Goal: Information Seeking & Learning: Learn about a topic

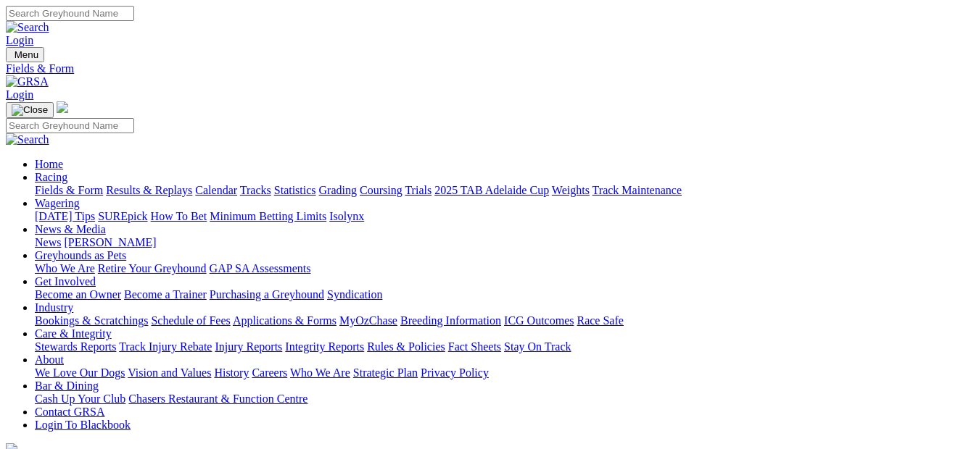
select select "NSW"
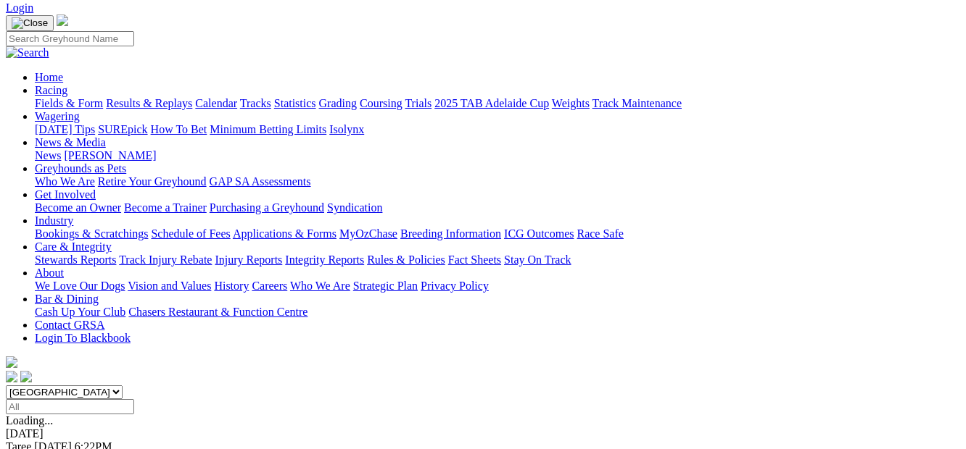
scroll to position [94, 0]
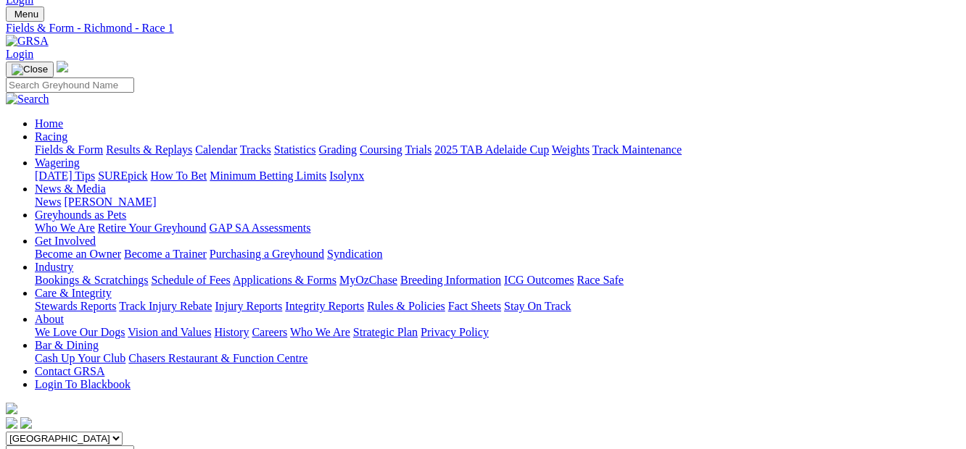
scroll to position [35, 0]
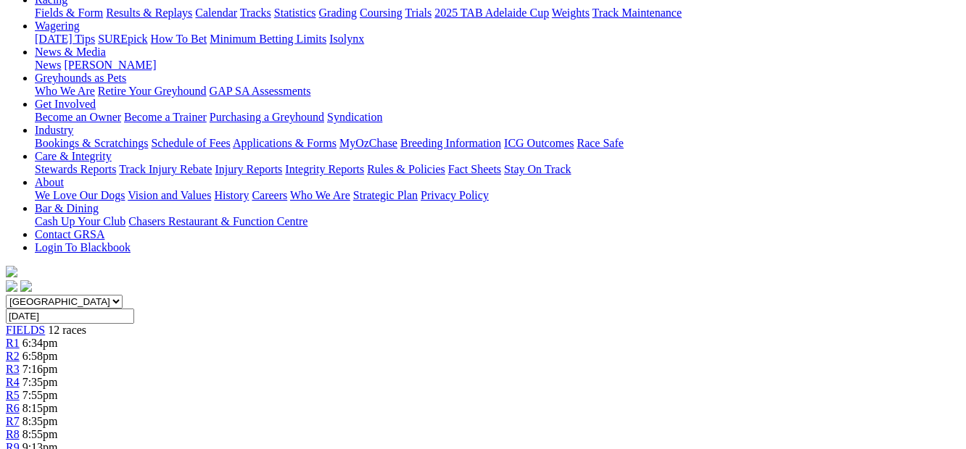
scroll to position [118, 0]
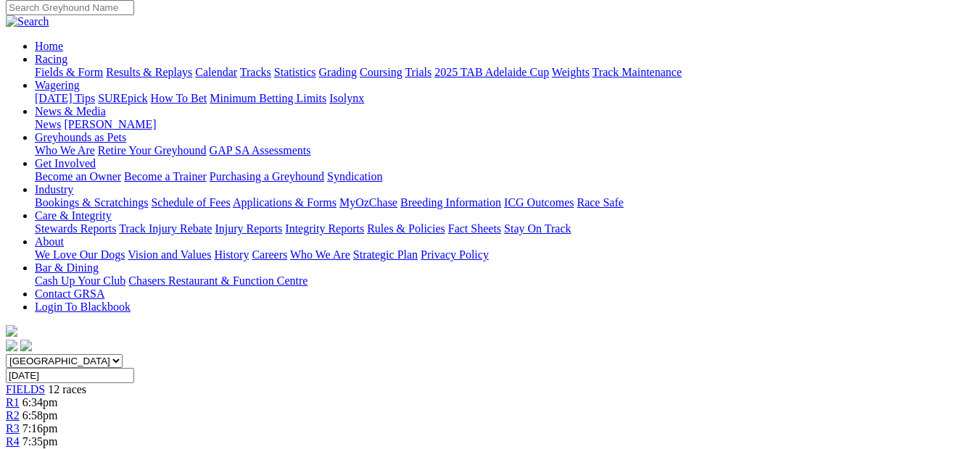
click at [20, 423] on link "R3" at bounding box center [13, 429] width 14 height 12
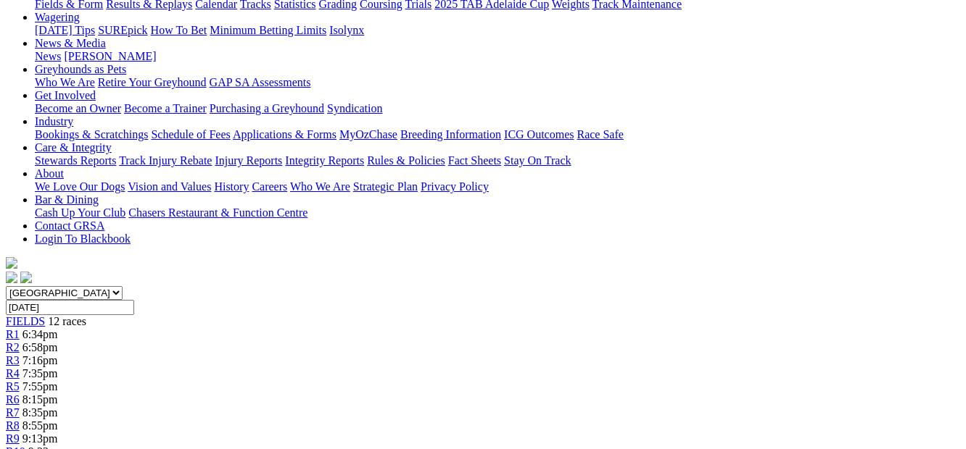
scroll to position [160, 0]
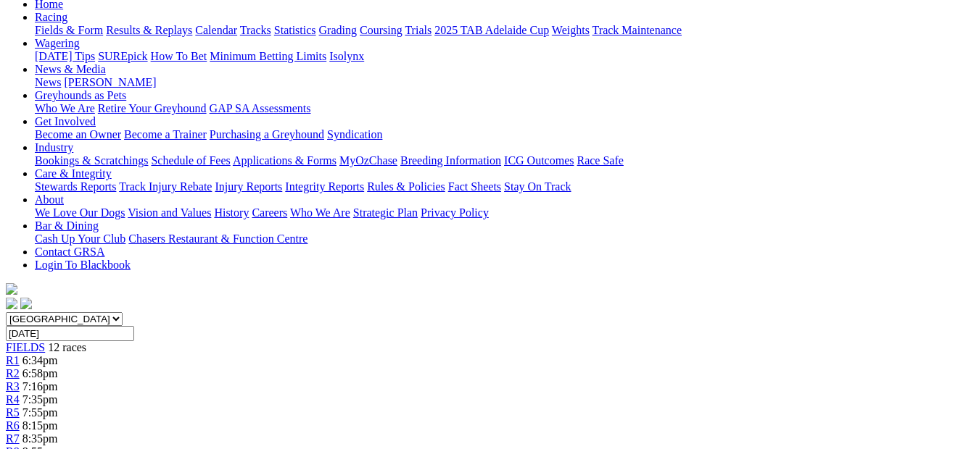
click at [20, 394] on link "R4" at bounding box center [13, 400] width 14 height 12
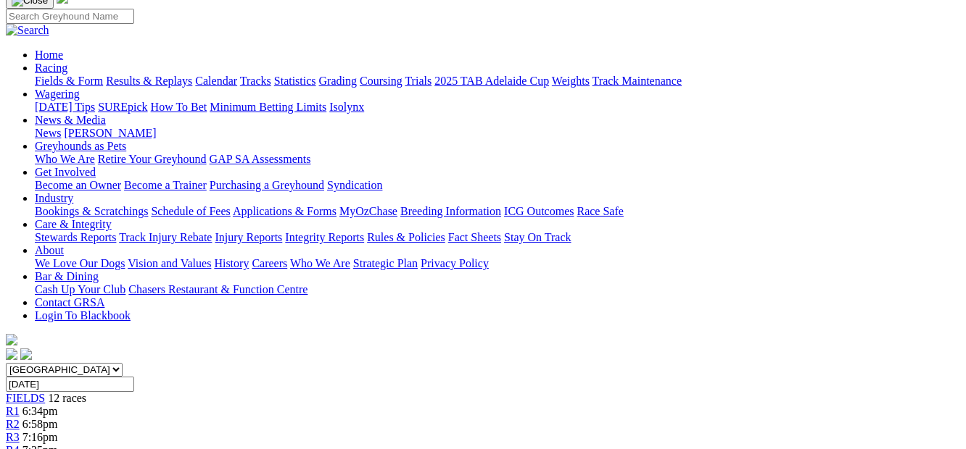
scroll to position [80, 0]
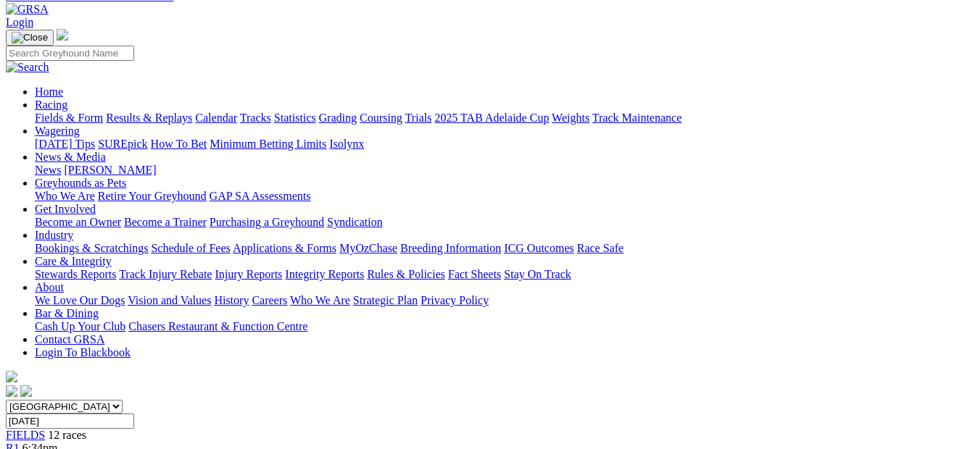
scroll to position [7, 0]
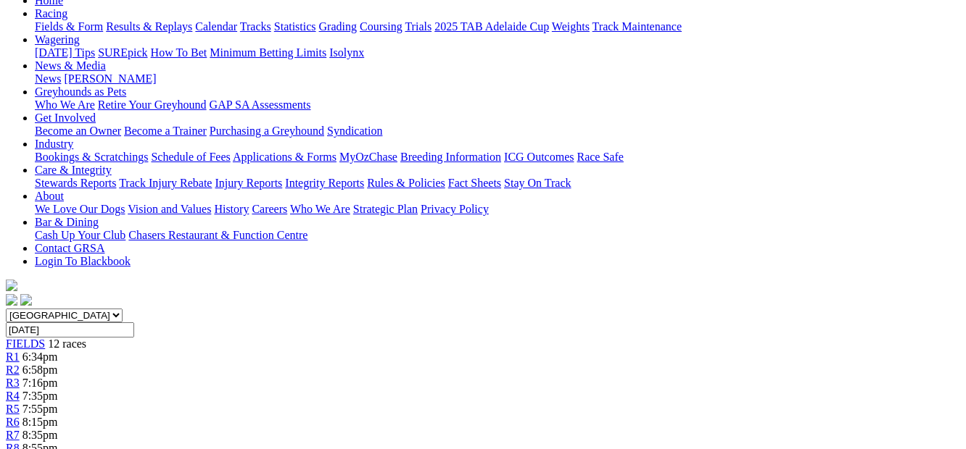
scroll to position [144, 0]
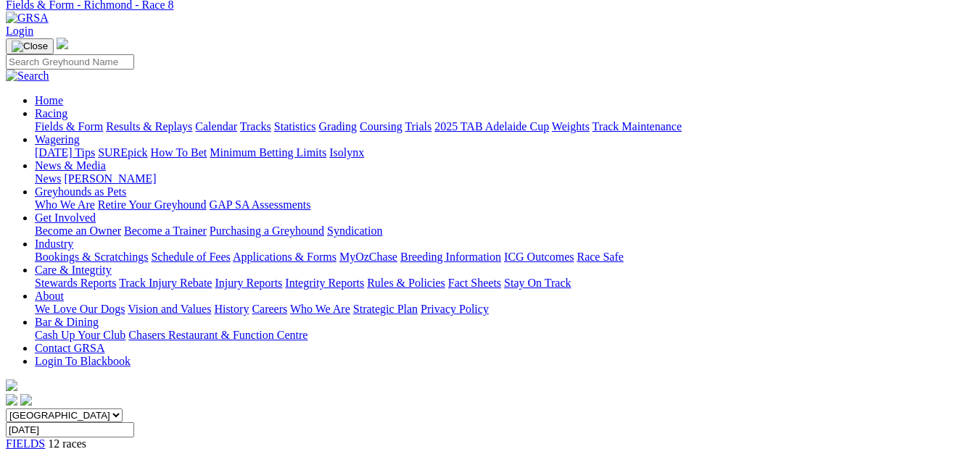
scroll to position [54, 0]
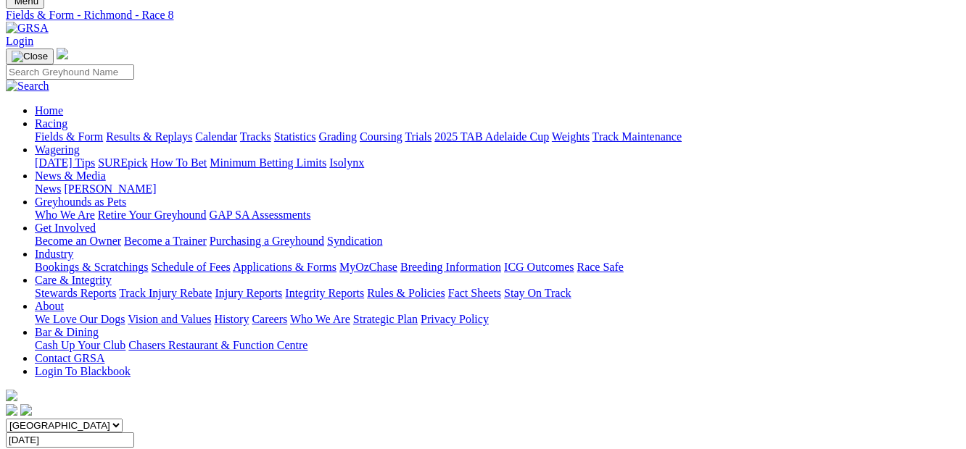
click at [123, 419] on select "South Australia New South Wales Northern Territory Queensland Tasmania Victoria…" at bounding box center [64, 426] width 117 height 14
select select "QLD"
click at [32, 419] on select "South Australia New South Wales Northern Territory Queensland Tasmania Victoria…" at bounding box center [64, 426] width 117 height 14
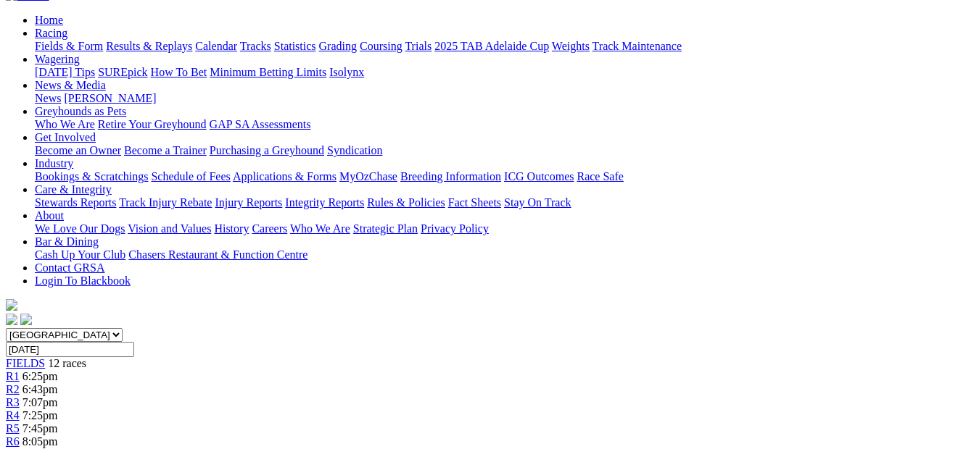
scroll to position [138, 0]
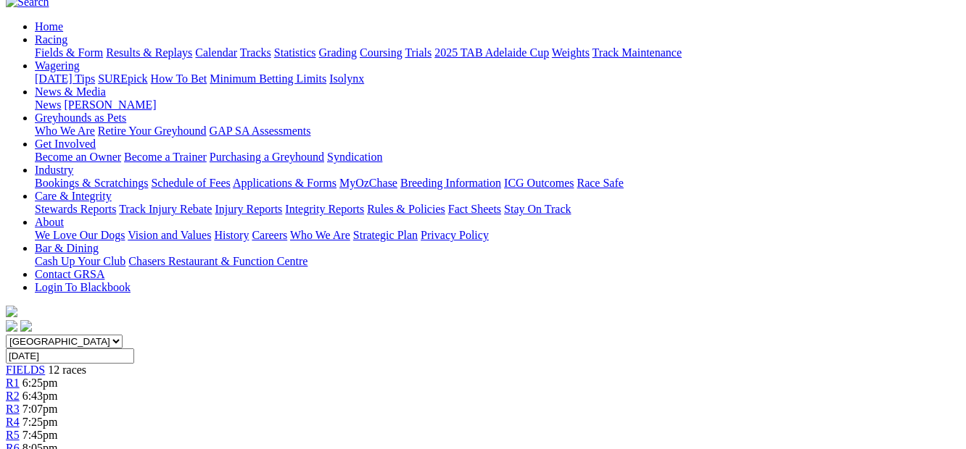
click at [221, 390] on div "R2 6:43pm" at bounding box center [483, 396] width 954 height 13
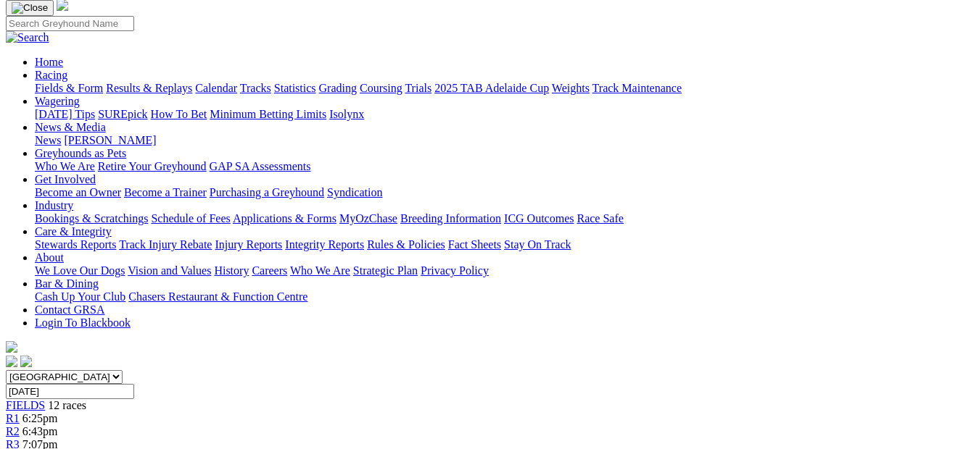
scroll to position [45, 0]
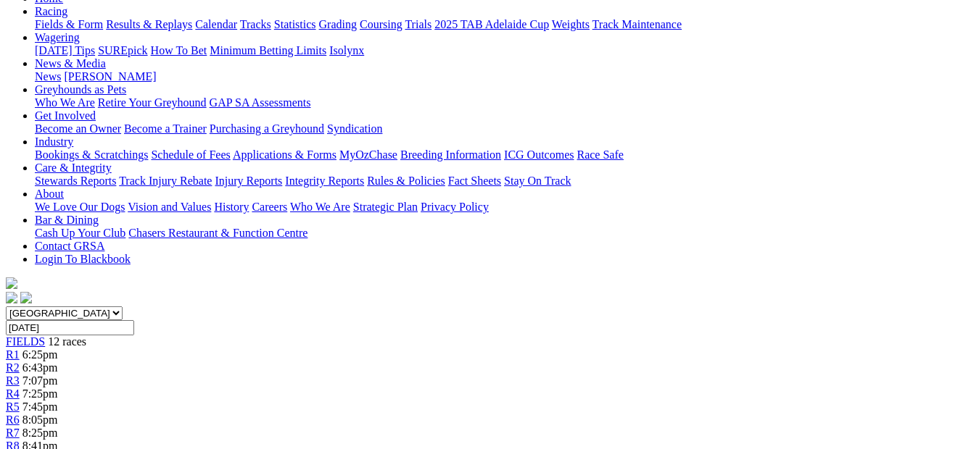
scroll to position [92, 0]
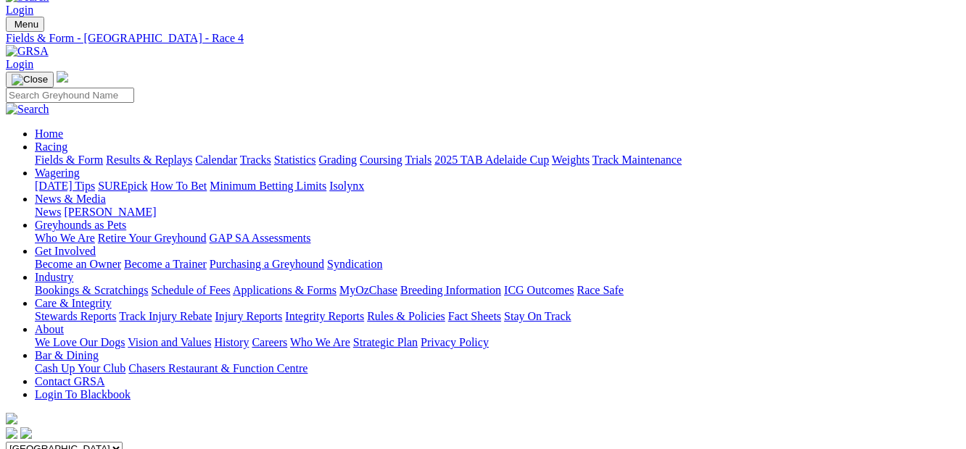
scroll to position [18, 0]
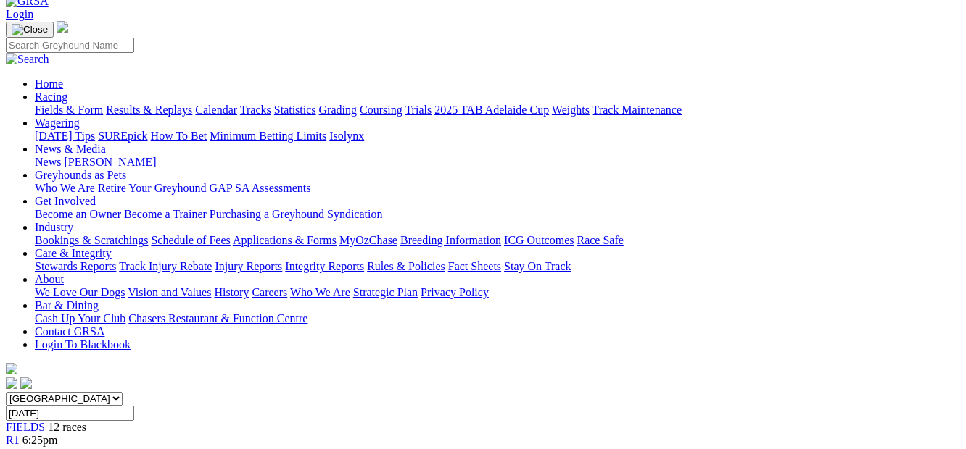
scroll to position [63, 0]
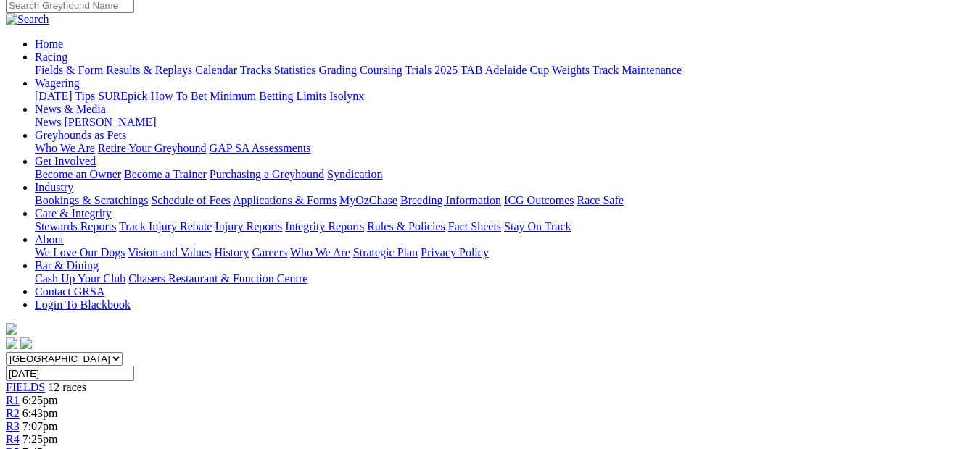
scroll to position [109, 0]
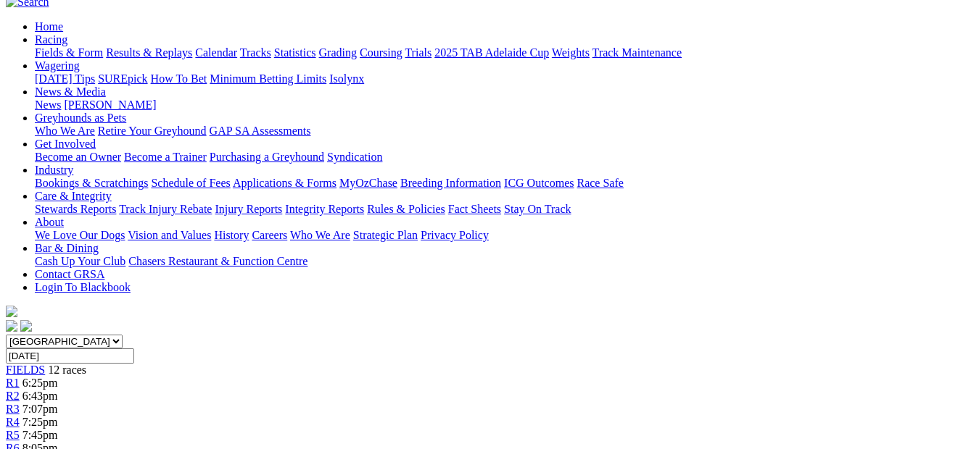
scroll to position [118, 0]
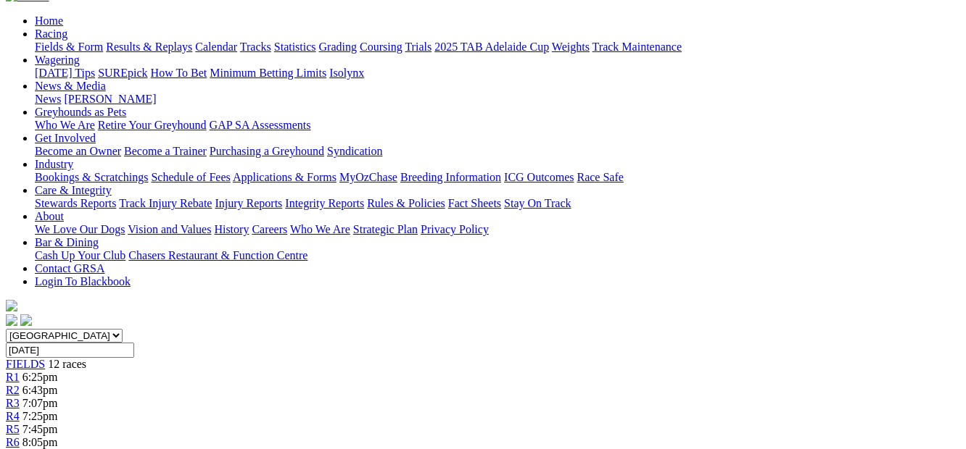
scroll to position [132, 0]
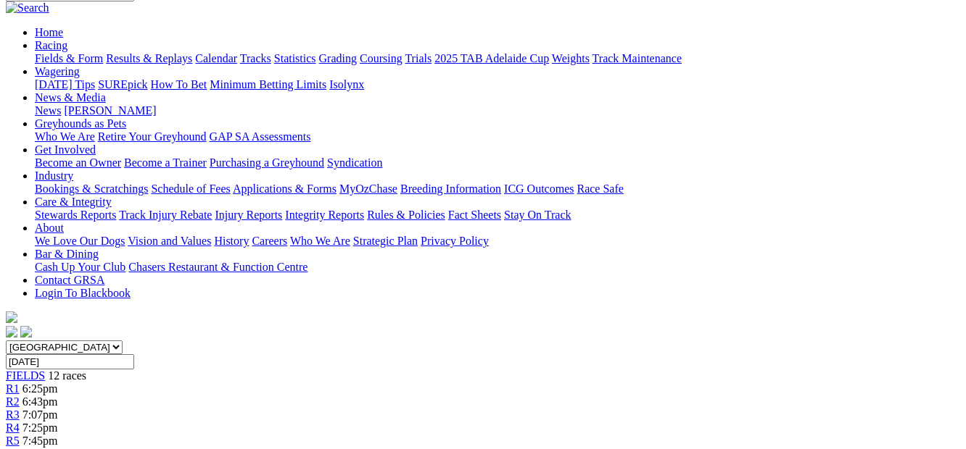
click at [422, 435] on div "R5 7:45pm" at bounding box center [483, 441] width 954 height 13
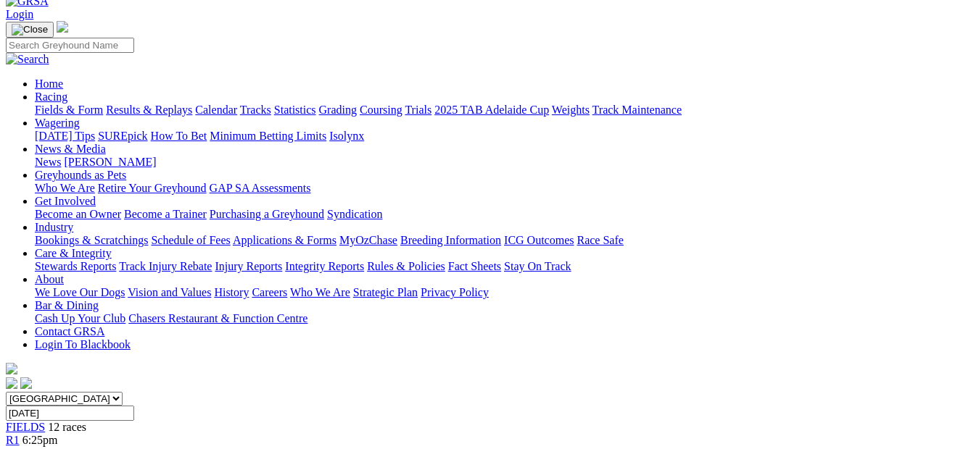
scroll to position [57, 0]
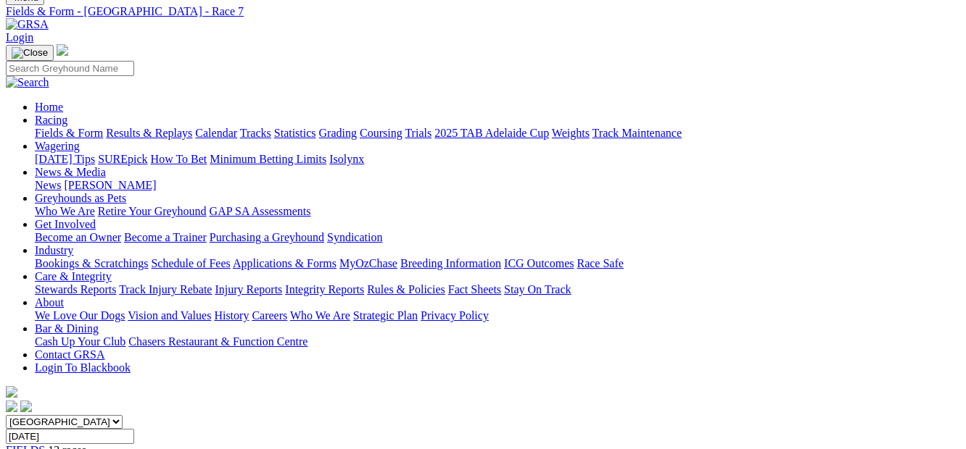
click at [123, 415] on select "South Australia New South Wales Northern Territory Queensland Tasmania Victoria…" at bounding box center [64, 422] width 117 height 14
select select "VIC"
click at [32, 415] on select "South Australia New South Wales Northern Territory Queensland Tasmania Victoria…" at bounding box center [64, 422] width 117 height 14
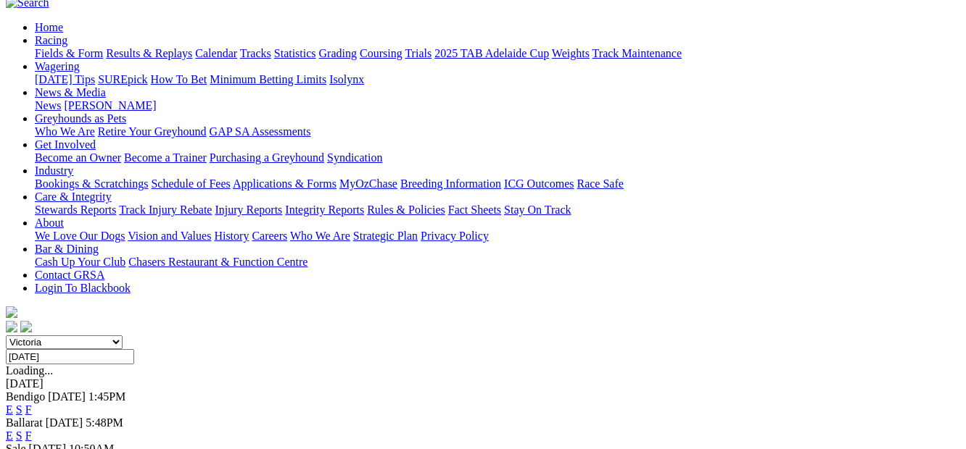
scroll to position [172, 0]
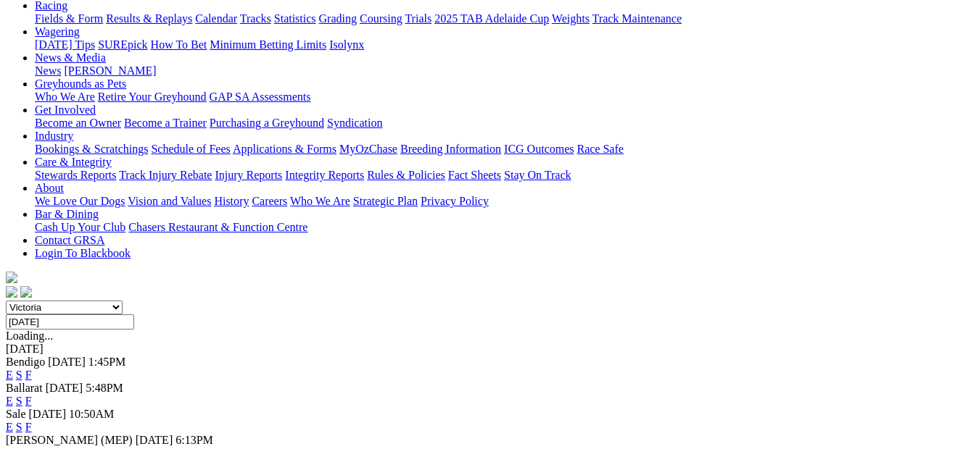
click at [13, 447] on link "E" at bounding box center [9, 453] width 7 height 12
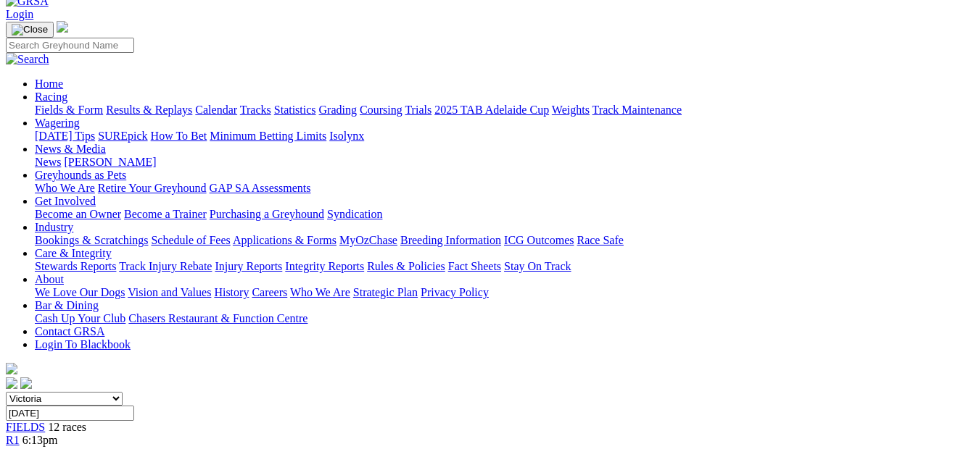
scroll to position [67, 0]
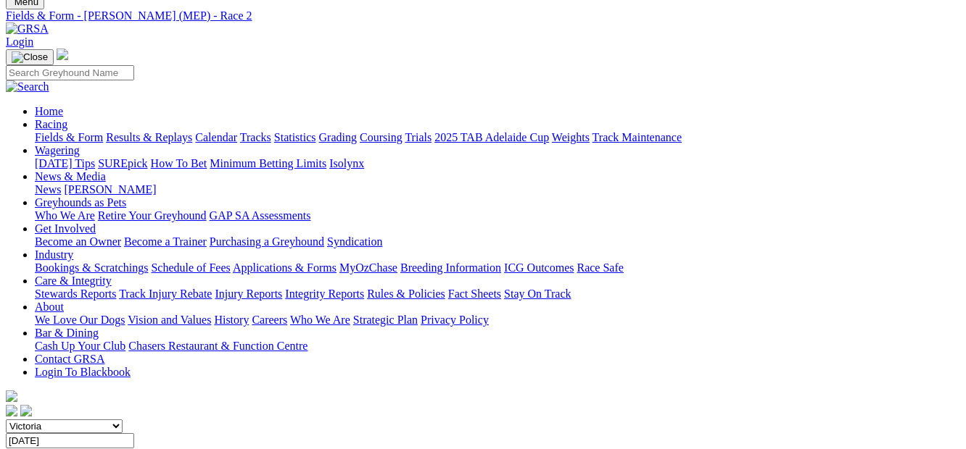
scroll to position [43, 0]
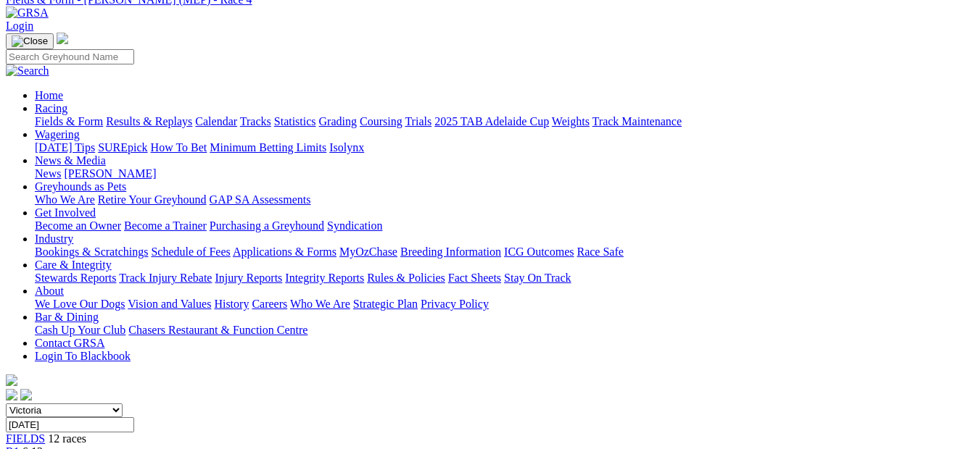
scroll to position [35, 0]
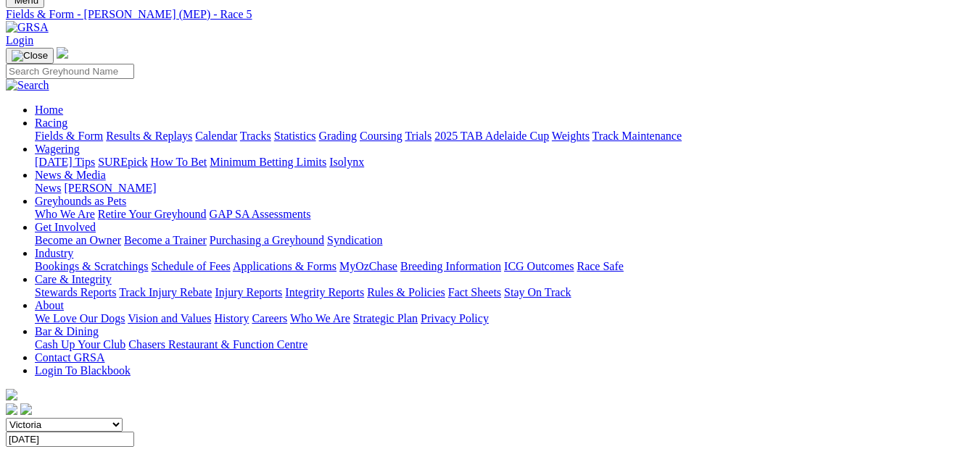
scroll to position [44, 0]
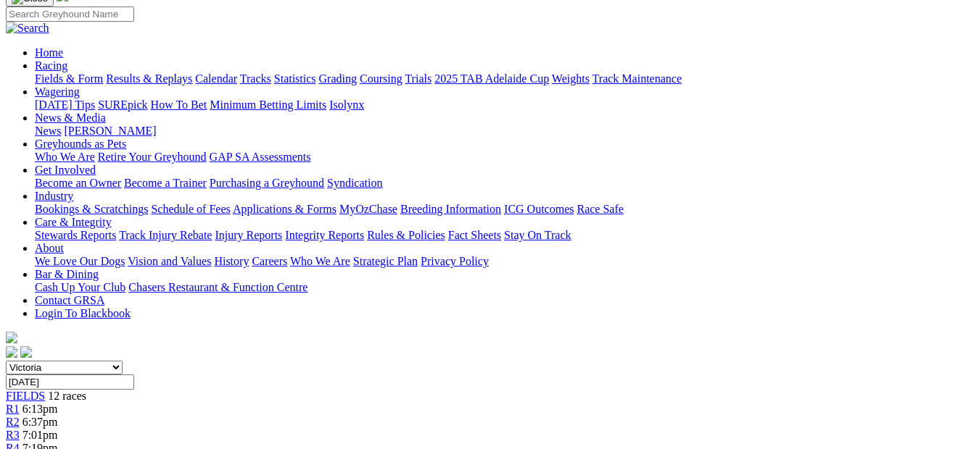
scroll to position [48, 0]
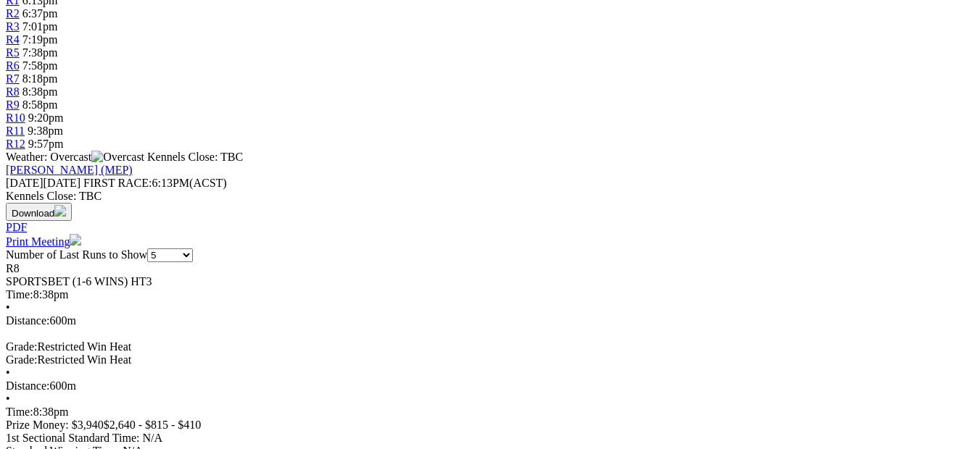
scroll to position [515, 0]
